Goal: Transaction & Acquisition: Purchase product/service

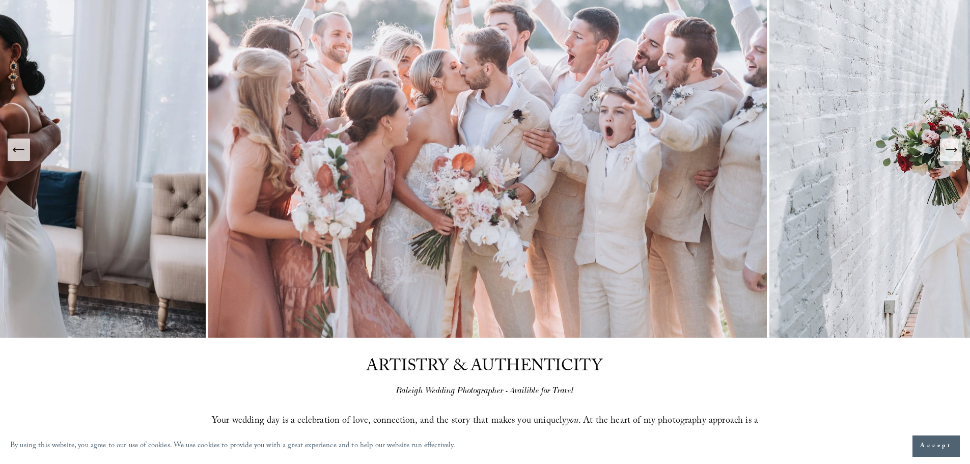
scroll to position [102, 0]
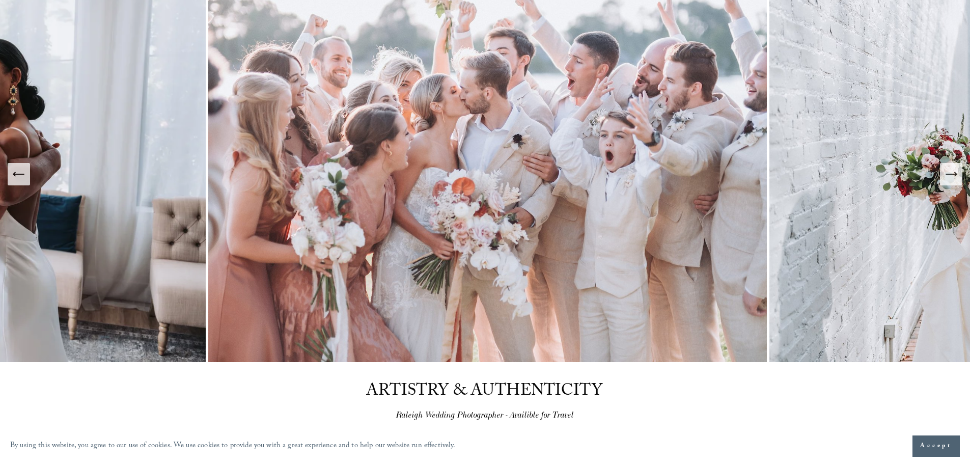
click at [958, 182] on button "Next Slide" at bounding box center [951, 174] width 22 height 22
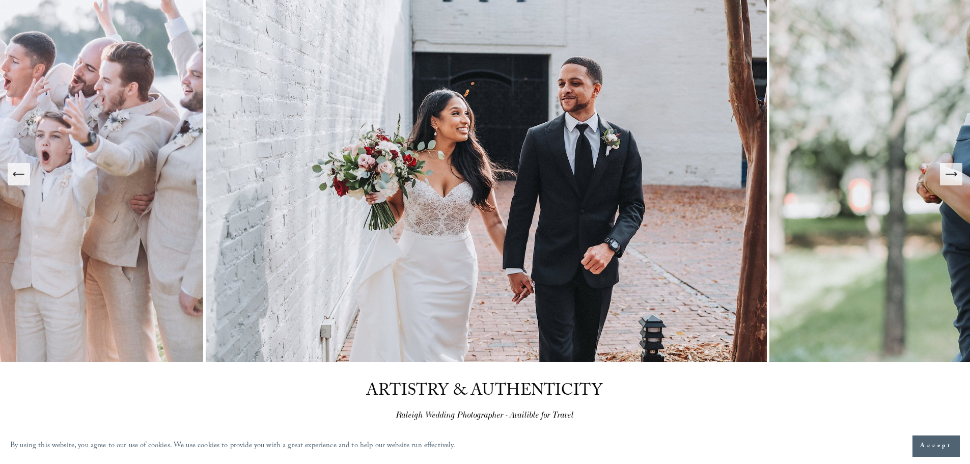
click at [957, 177] on icon "Next Slide" at bounding box center [951, 174] width 14 height 14
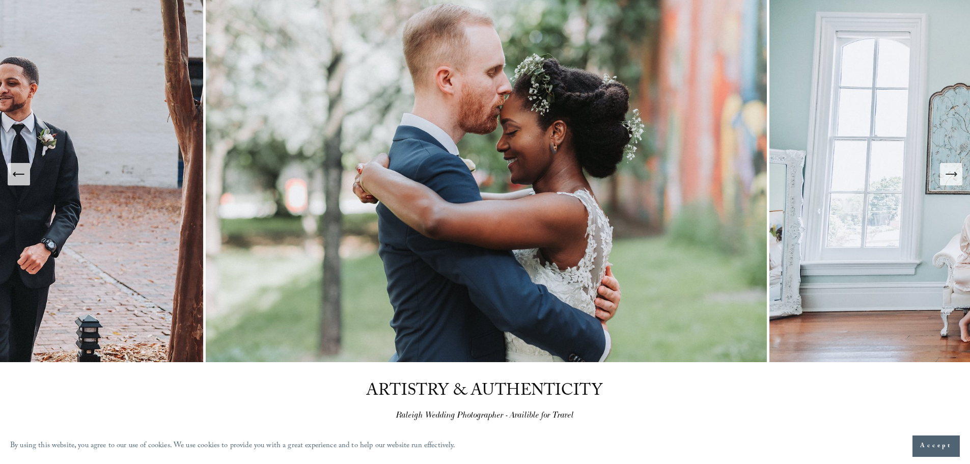
click at [957, 177] on icon "Next Slide" at bounding box center [951, 174] width 14 height 14
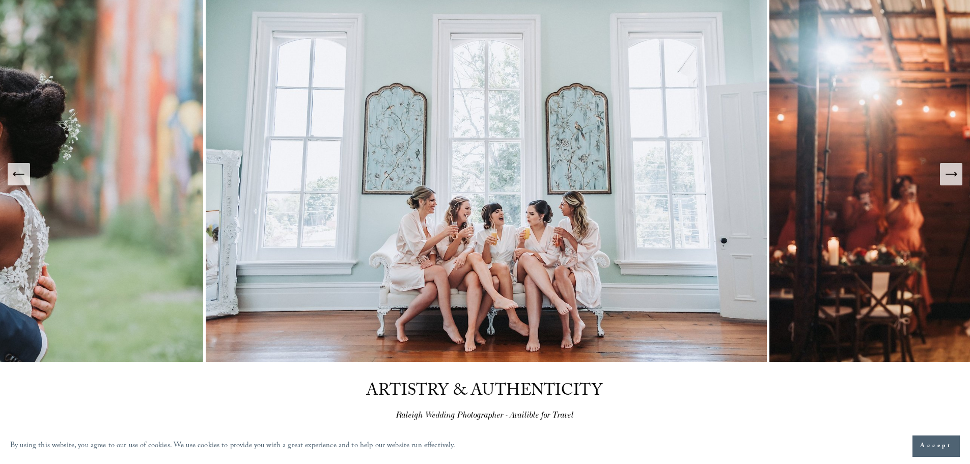
click at [957, 177] on icon "Next Slide" at bounding box center [951, 174] width 14 height 14
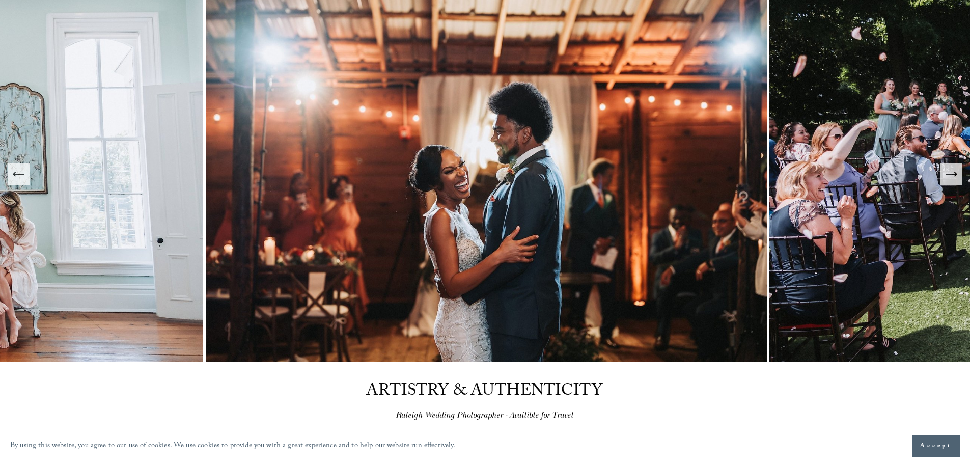
click at [957, 177] on icon "Next Slide" at bounding box center [951, 174] width 14 height 14
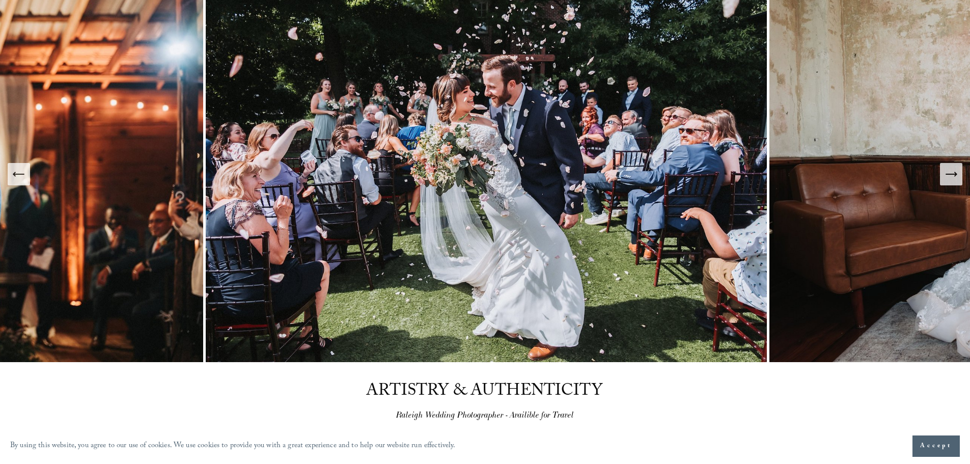
click at [957, 177] on icon "Next Slide" at bounding box center [951, 174] width 14 height 14
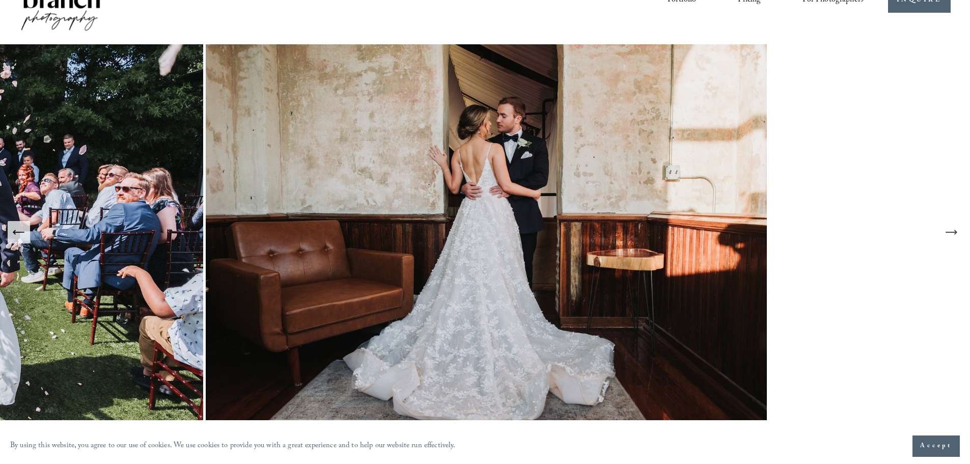
scroll to position [0, 0]
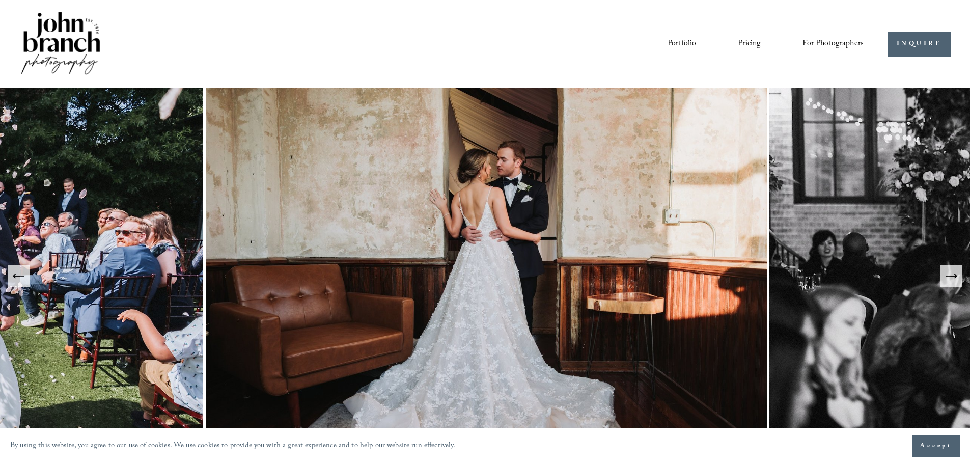
click at [753, 44] on link "Pricing" at bounding box center [749, 43] width 23 height 17
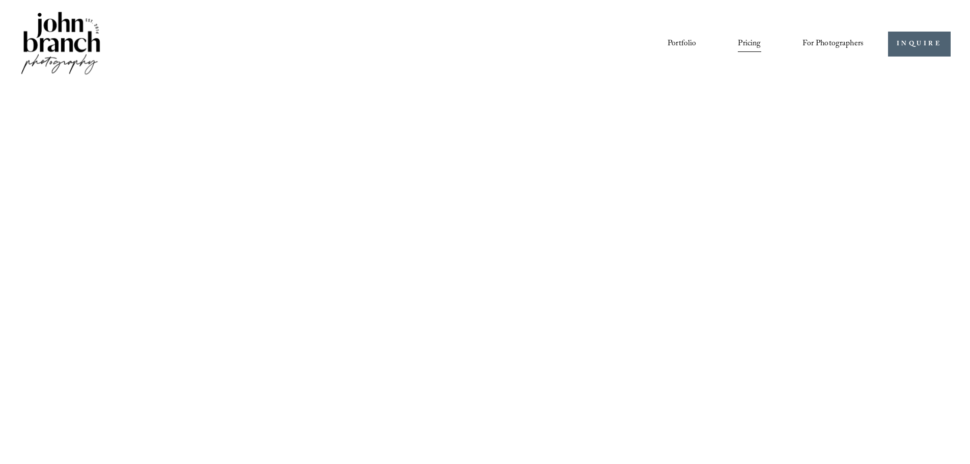
click at [842, 38] on span "For Photographers" at bounding box center [833, 44] width 61 height 16
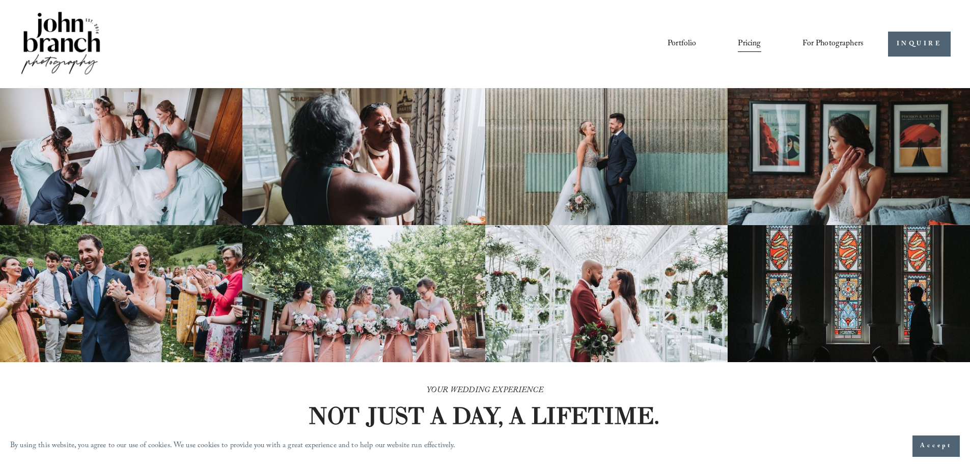
click at [0, 0] on span "Presets" at bounding box center [0, 0] width 0 height 0
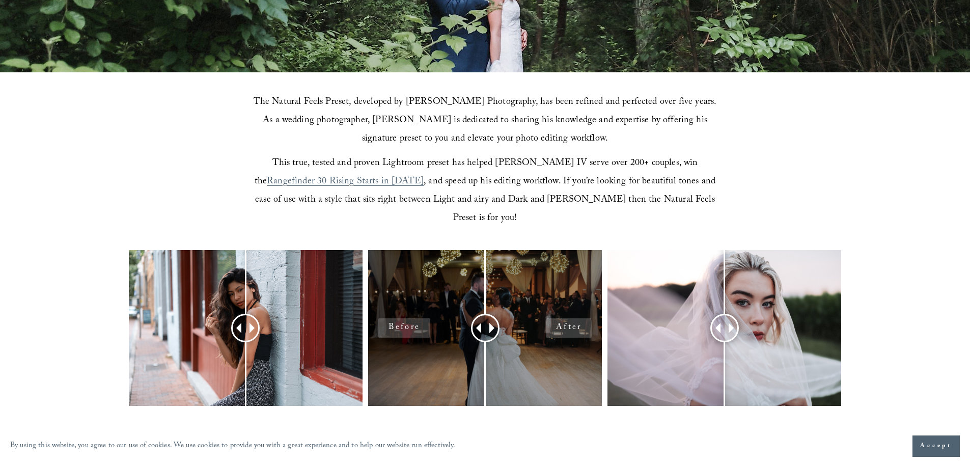
scroll to position [306, 0]
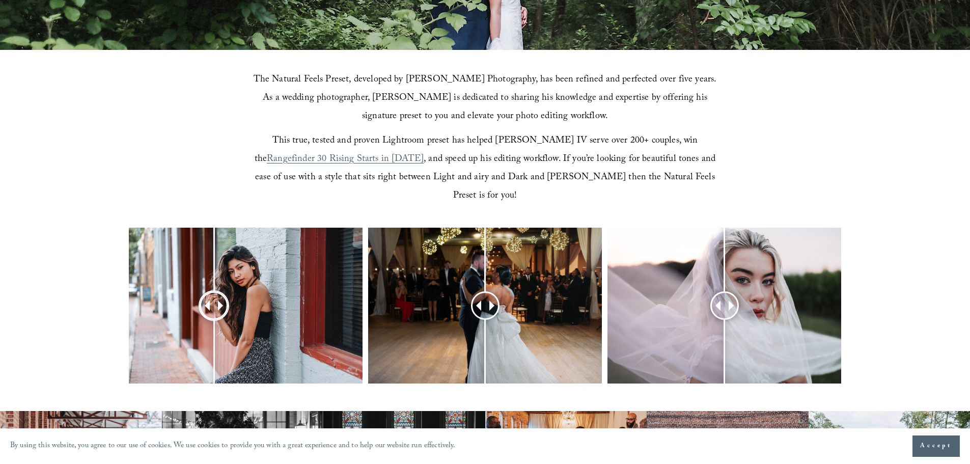
drag, startPoint x: 246, startPoint y: 287, endPoint x: 221, endPoint y: 301, distance: 28.7
click at [218, 300] on div at bounding box center [214, 305] width 26 height 26
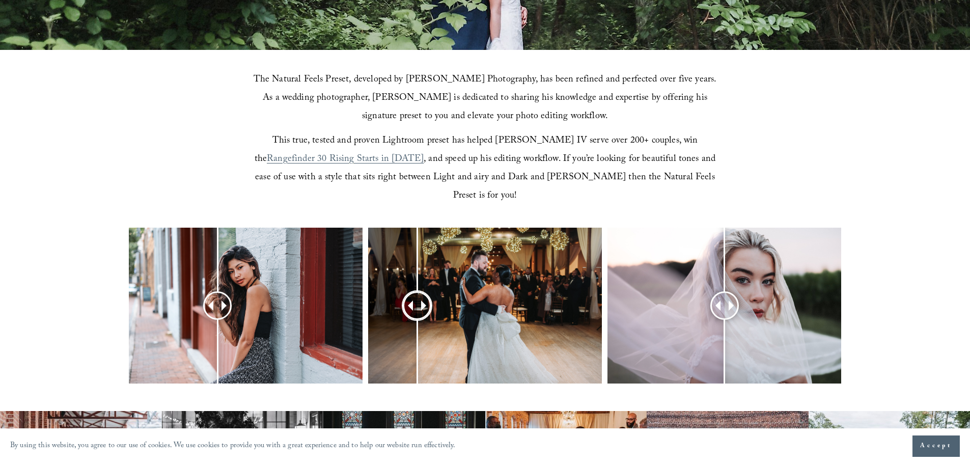
drag, startPoint x: 486, startPoint y: 288, endPoint x: 527, endPoint y: 310, distance: 45.8
click at [418, 304] on div at bounding box center [417, 305] width 26 height 26
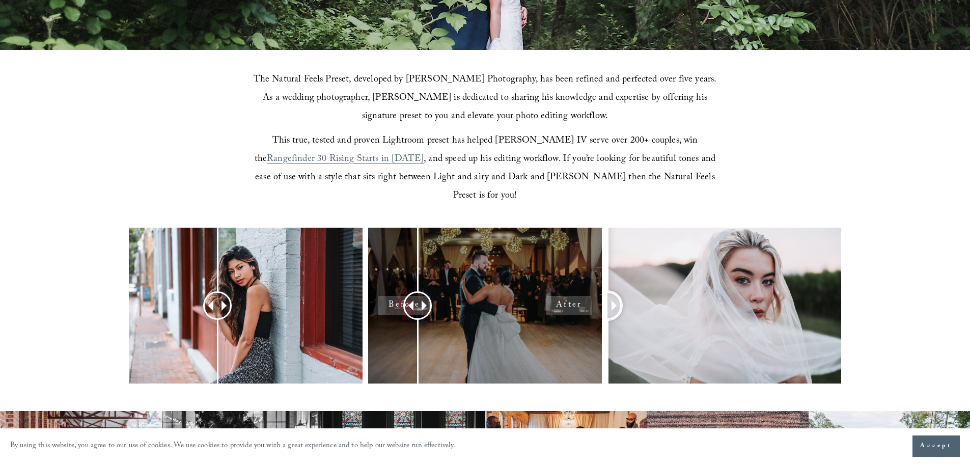
drag, startPoint x: 730, startPoint y: 286, endPoint x: 576, endPoint y: 309, distance: 156.0
click at [576, 309] on div at bounding box center [485, 319] width 970 height 183
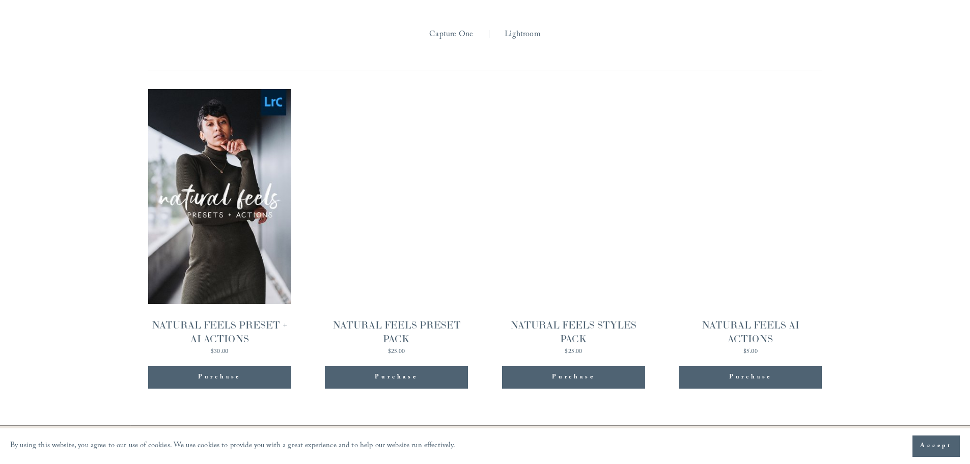
scroll to position [1070, 0]
